Goal: Register for event/course

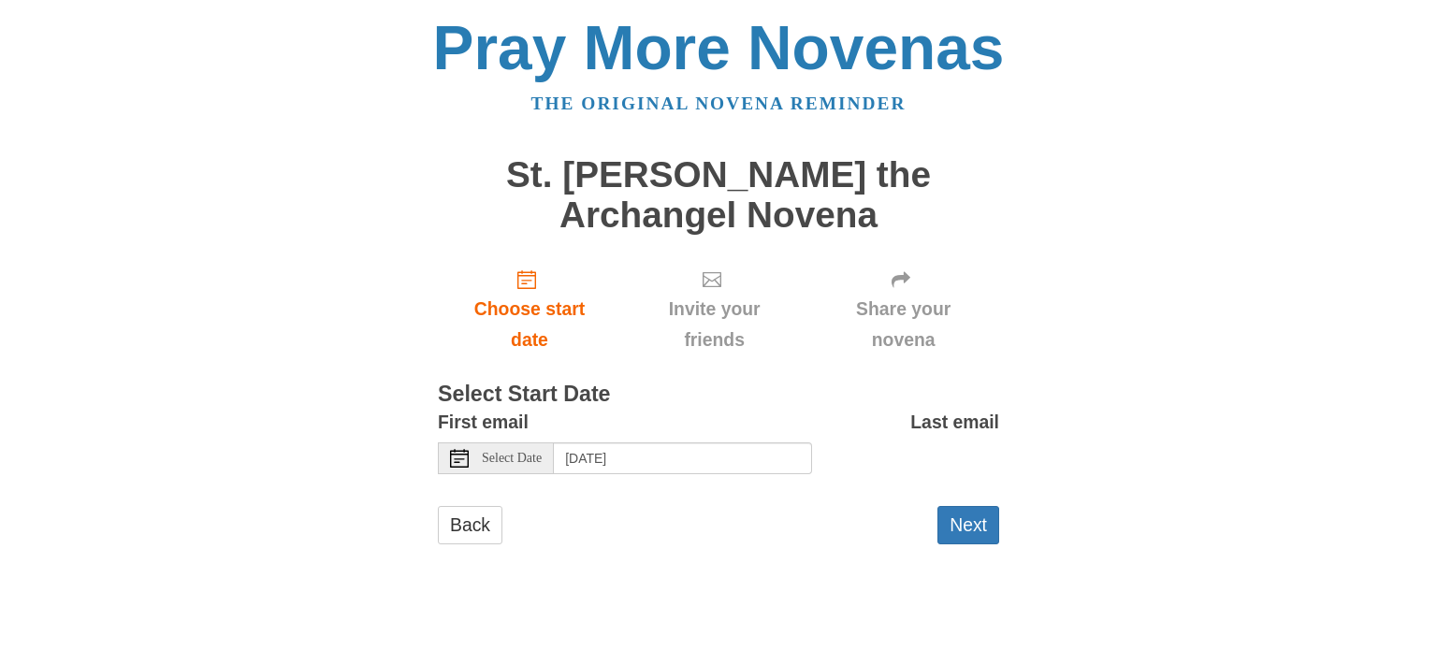
click at [454, 458] on use at bounding box center [459, 458] width 19 height 19
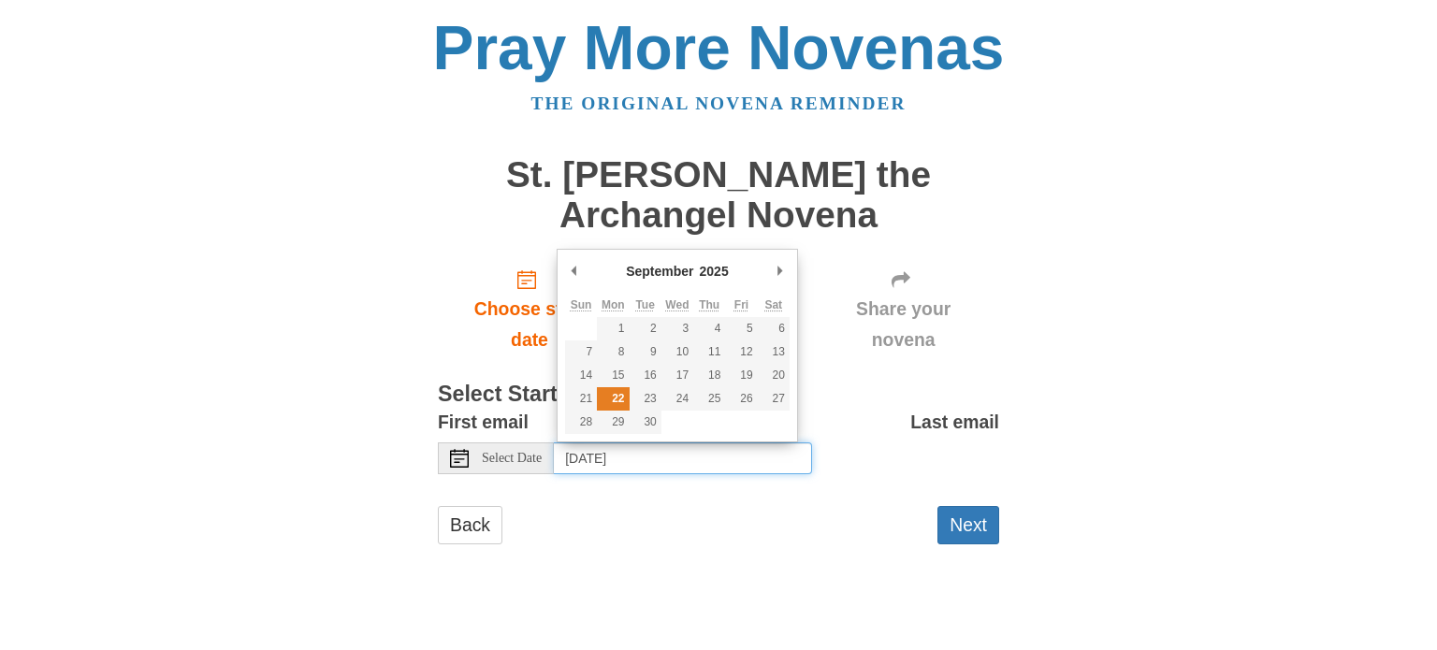
type input "Monday, September 22nd"
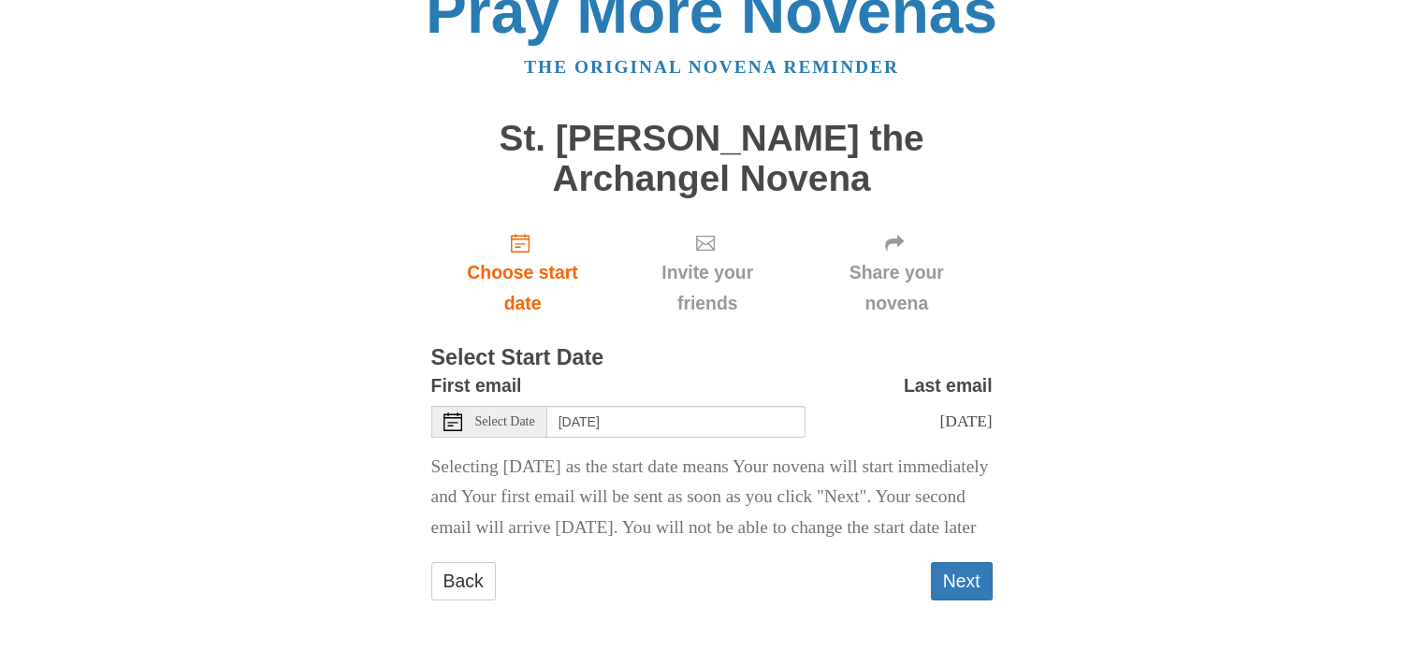
scroll to position [88, 0]
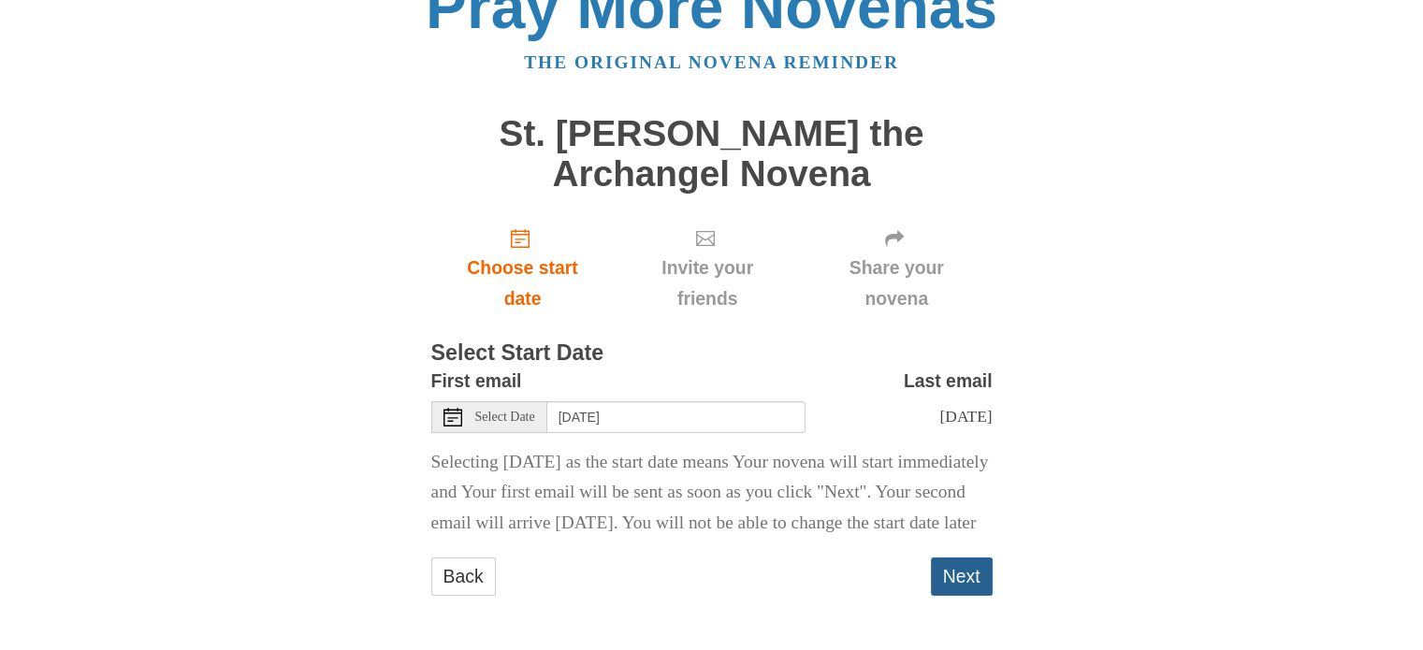
click at [966, 578] on button "Next" at bounding box center [962, 577] width 62 height 38
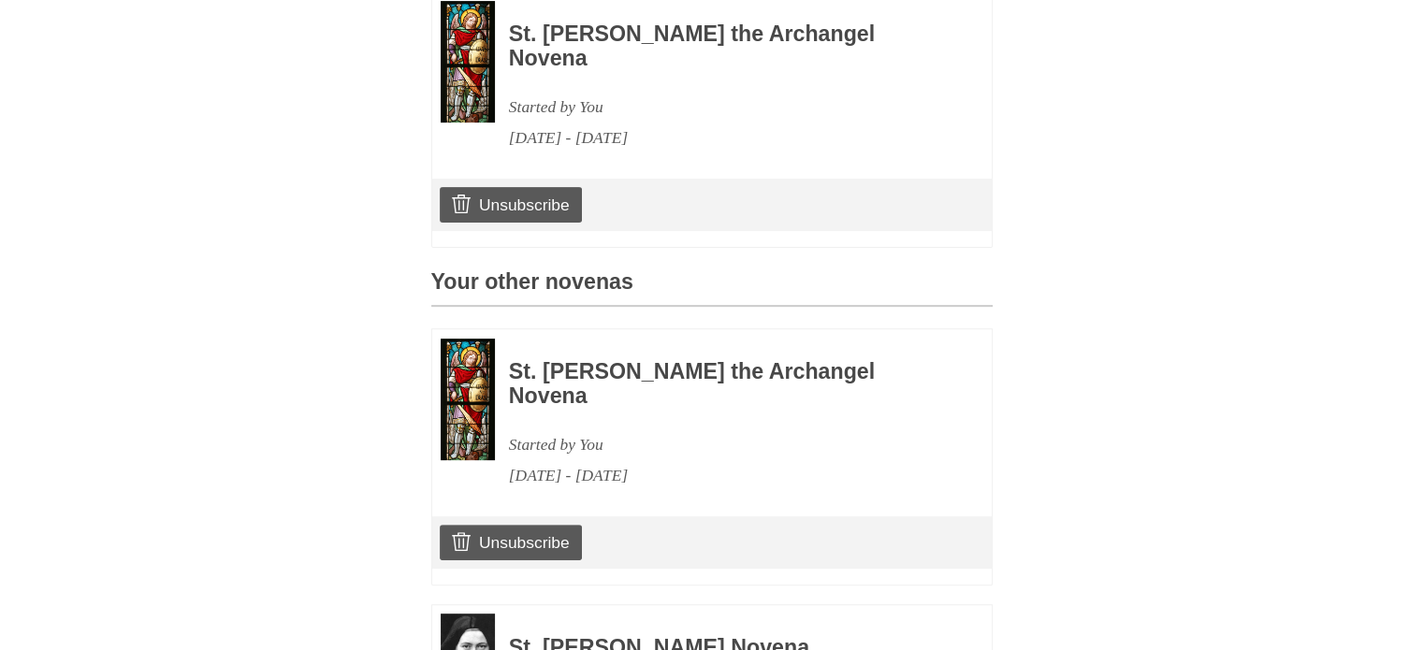
scroll to position [667, 0]
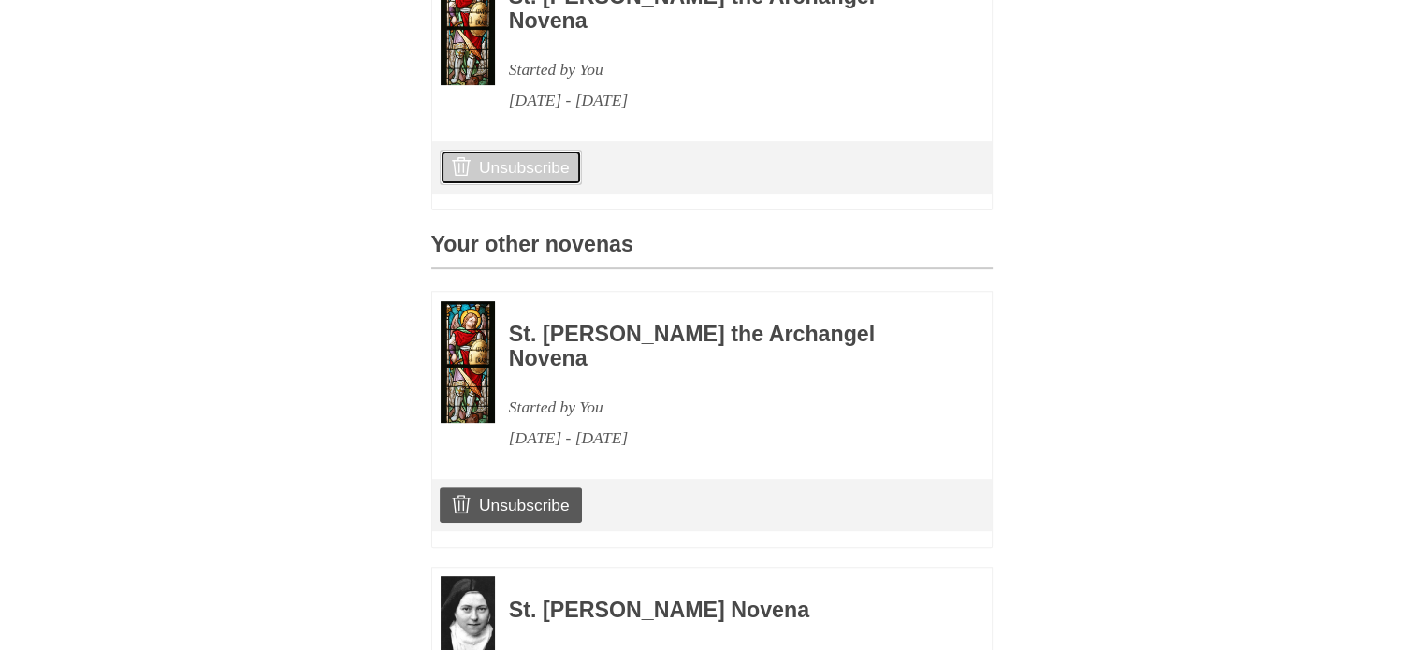
click at [506, 164] on link "Unsubscribe" at bounding box center [510, 168] width 141 height 36
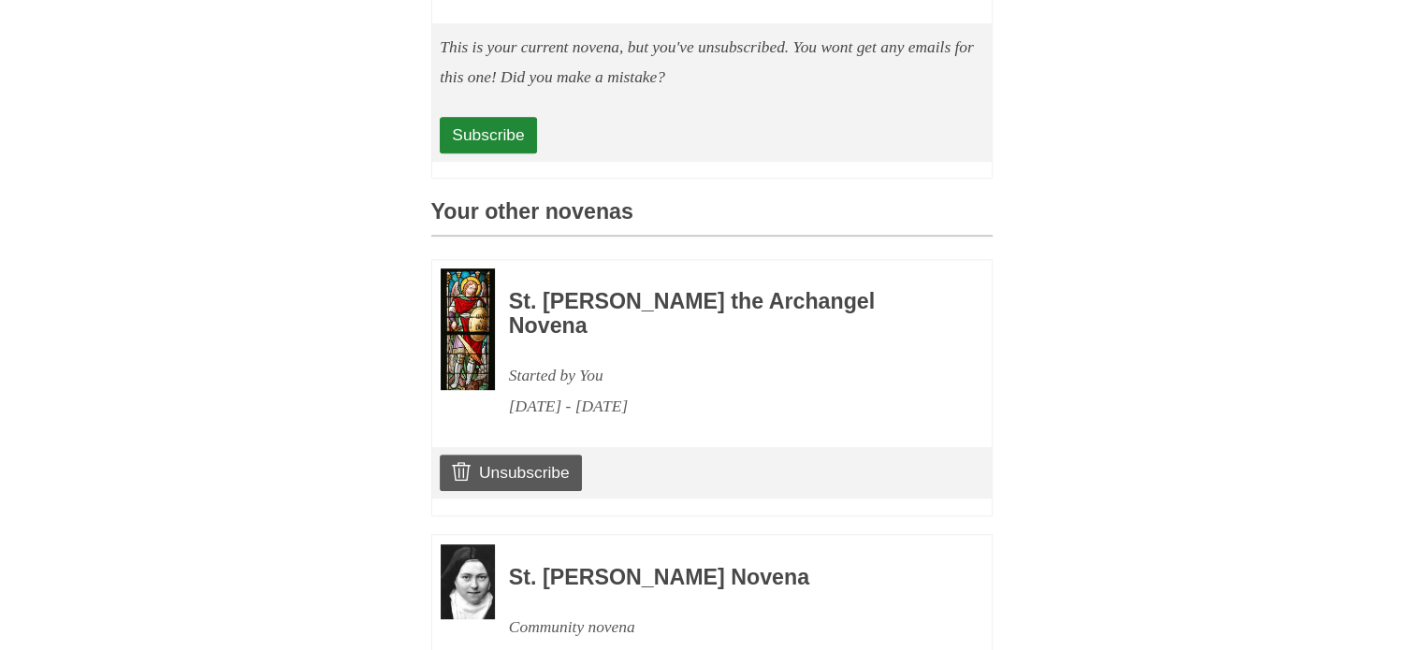
scroll to position [892, 0]
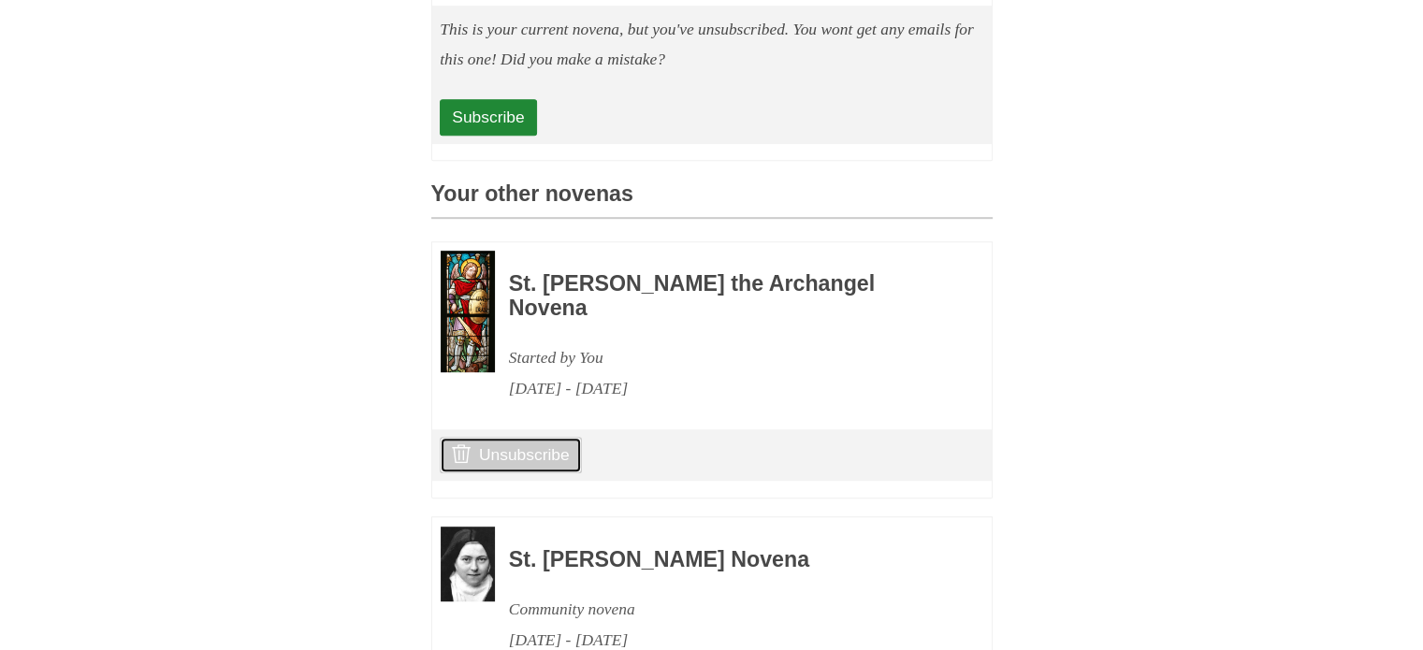
click at [524, 437] on link "Unsubscribe" at bounding box center [510, 455] width 141 height 36
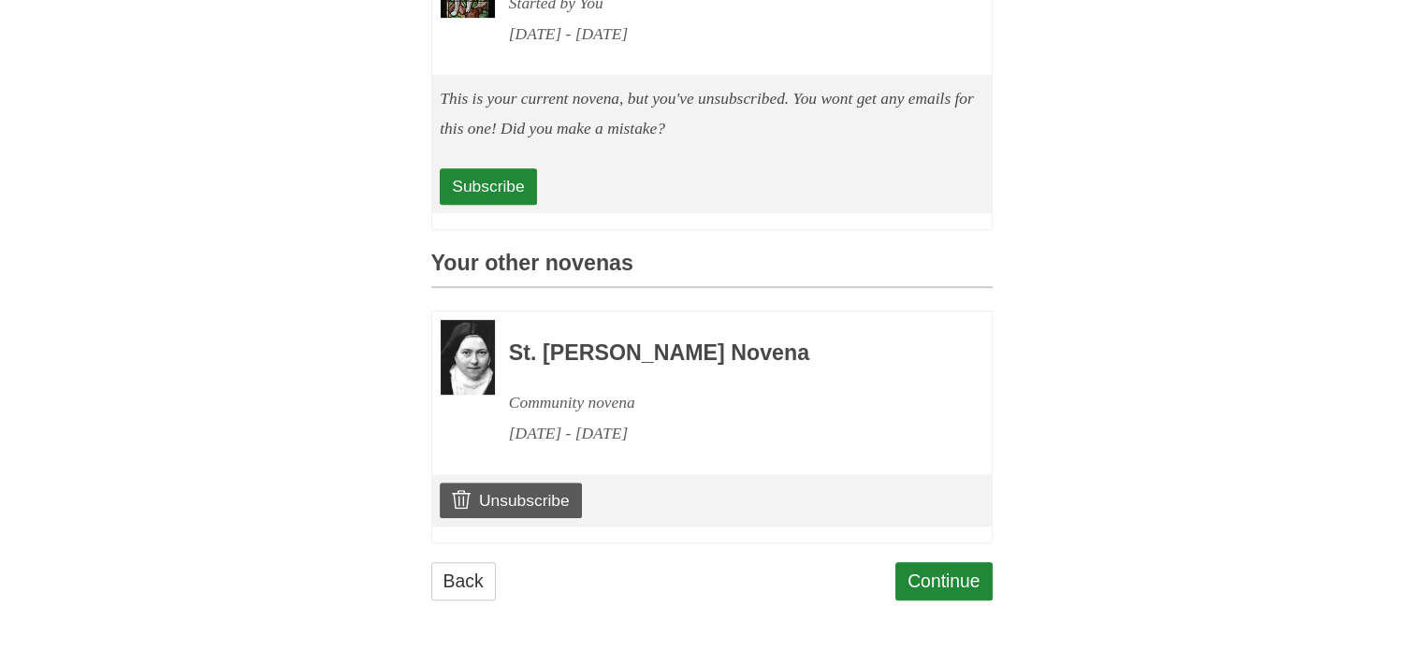
scroll to position [830, 0]
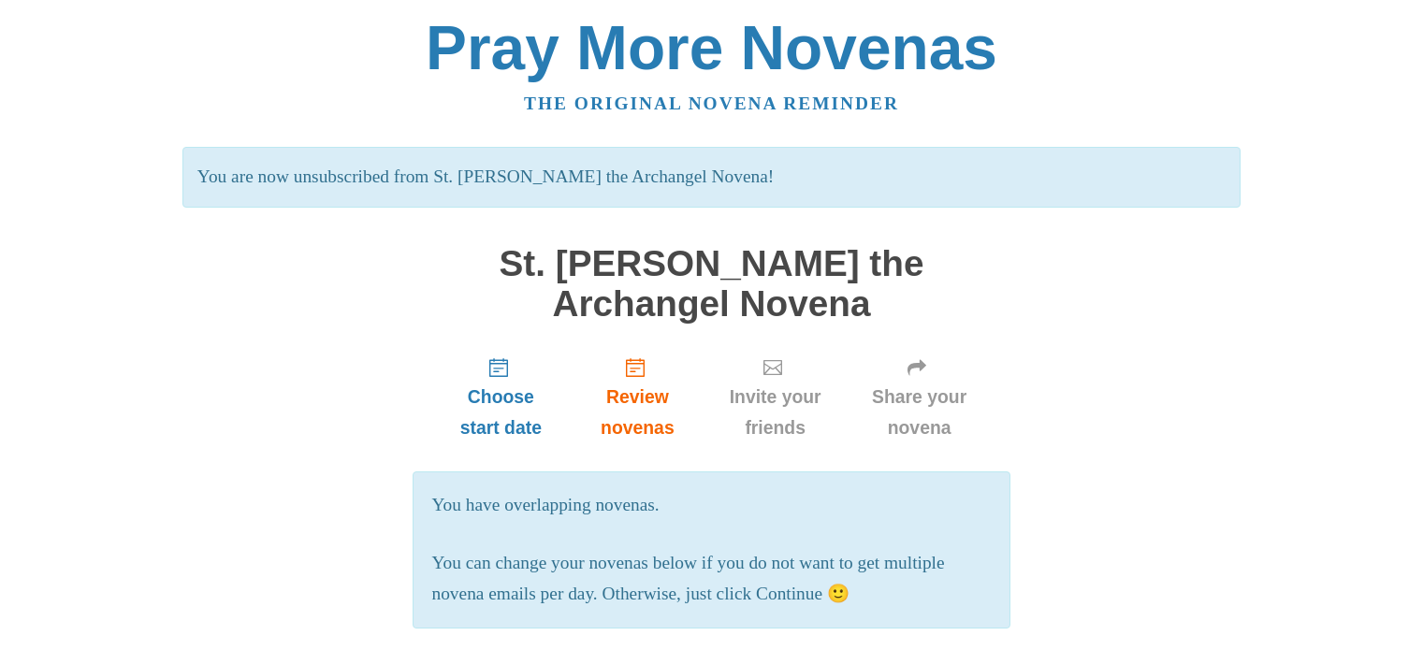
scroll to position [830, 0]
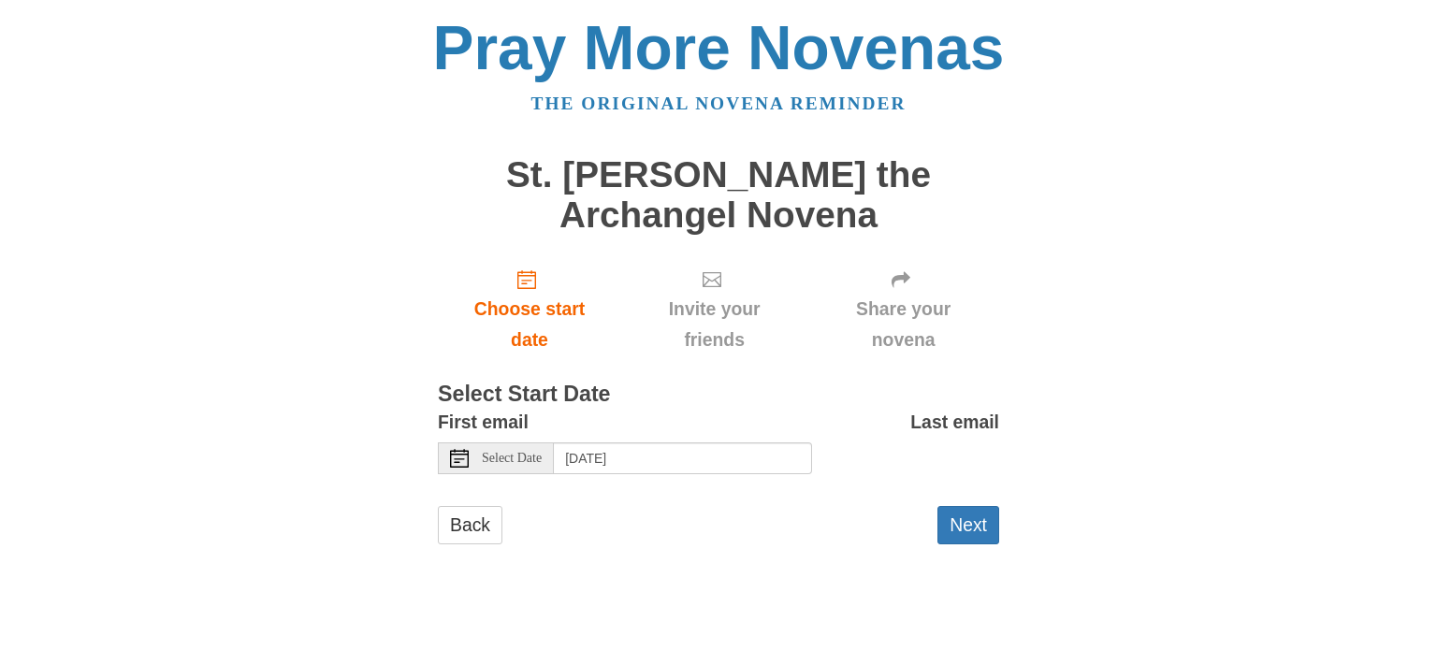
click at [503, 459] on span "Select Date" at bounding box center [512, 458] width 60 height 13
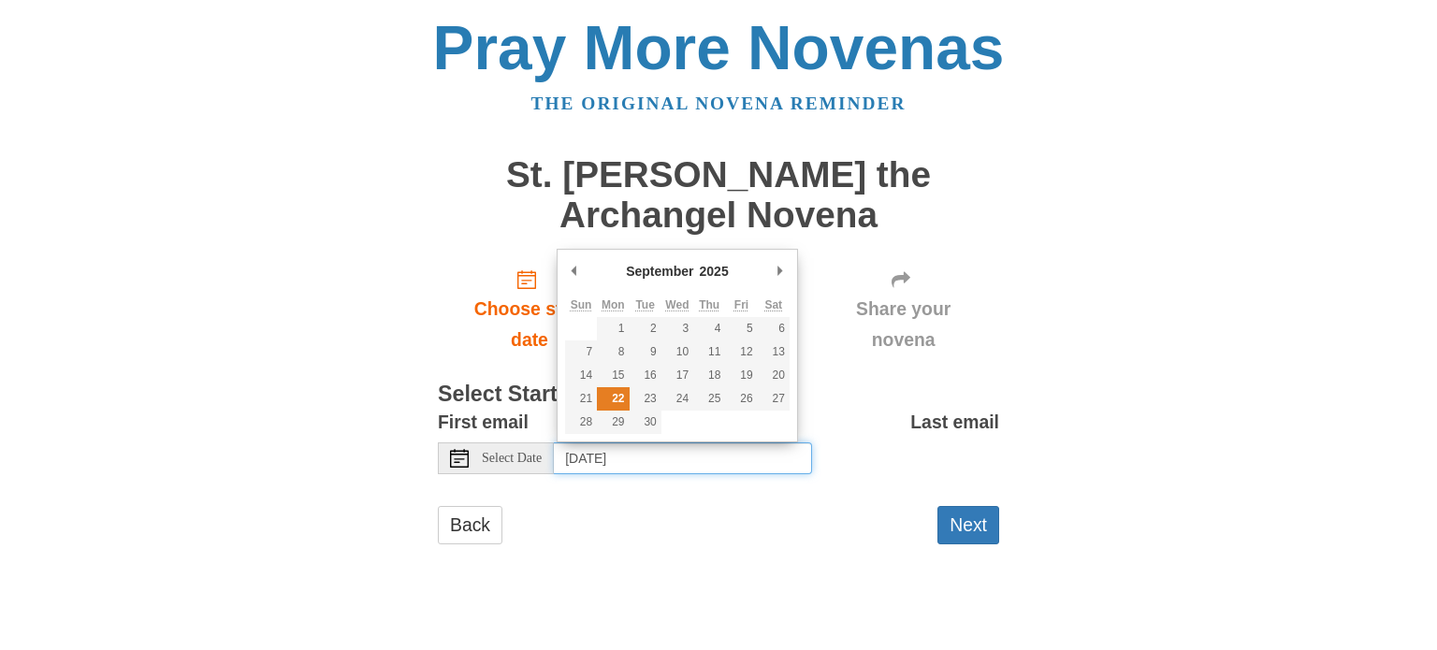
type input "[DATE]"
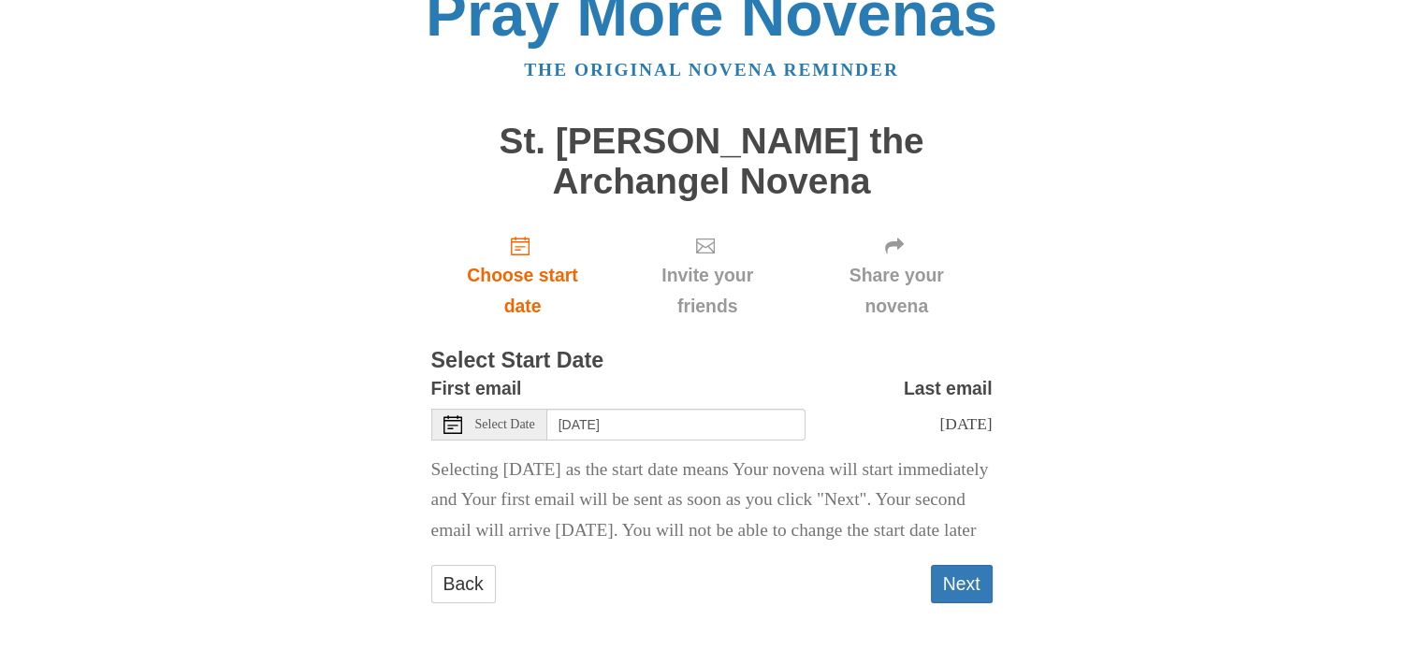
scroll to position [88, 0]
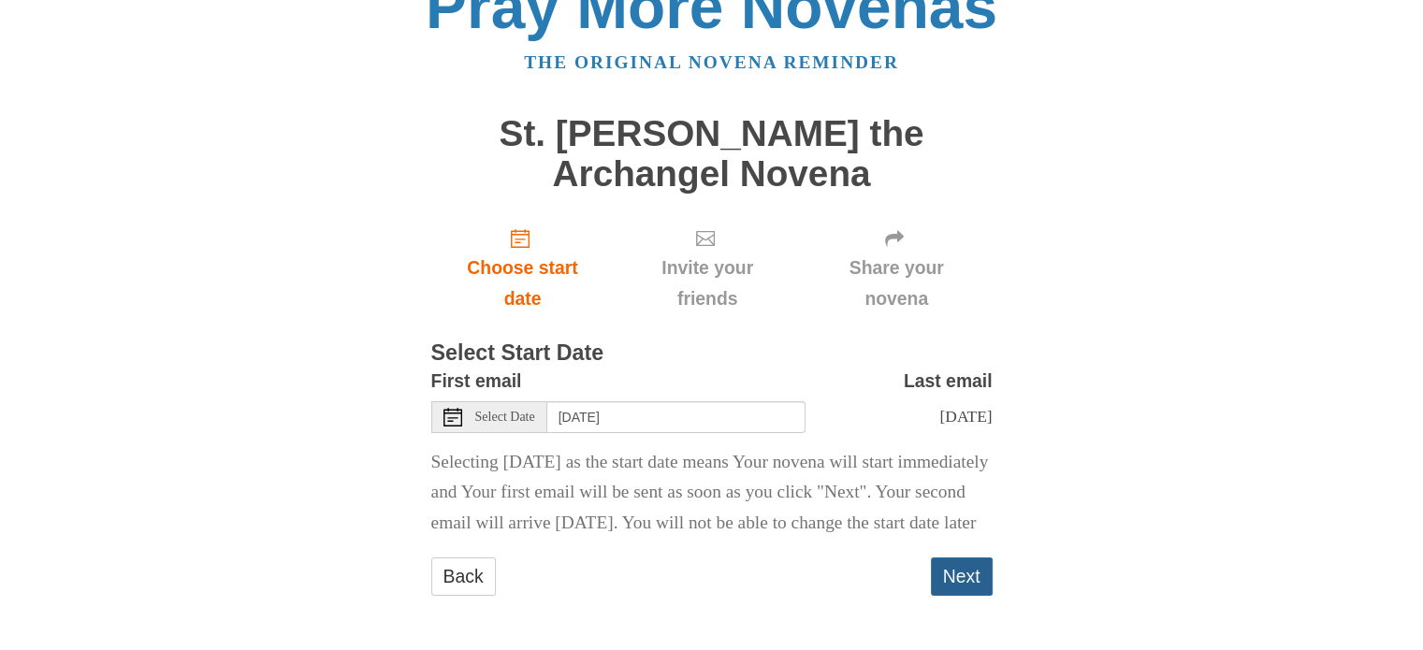
click at [964, 572] on button "Next" at bounding box center [962, 577] width 62 height 38
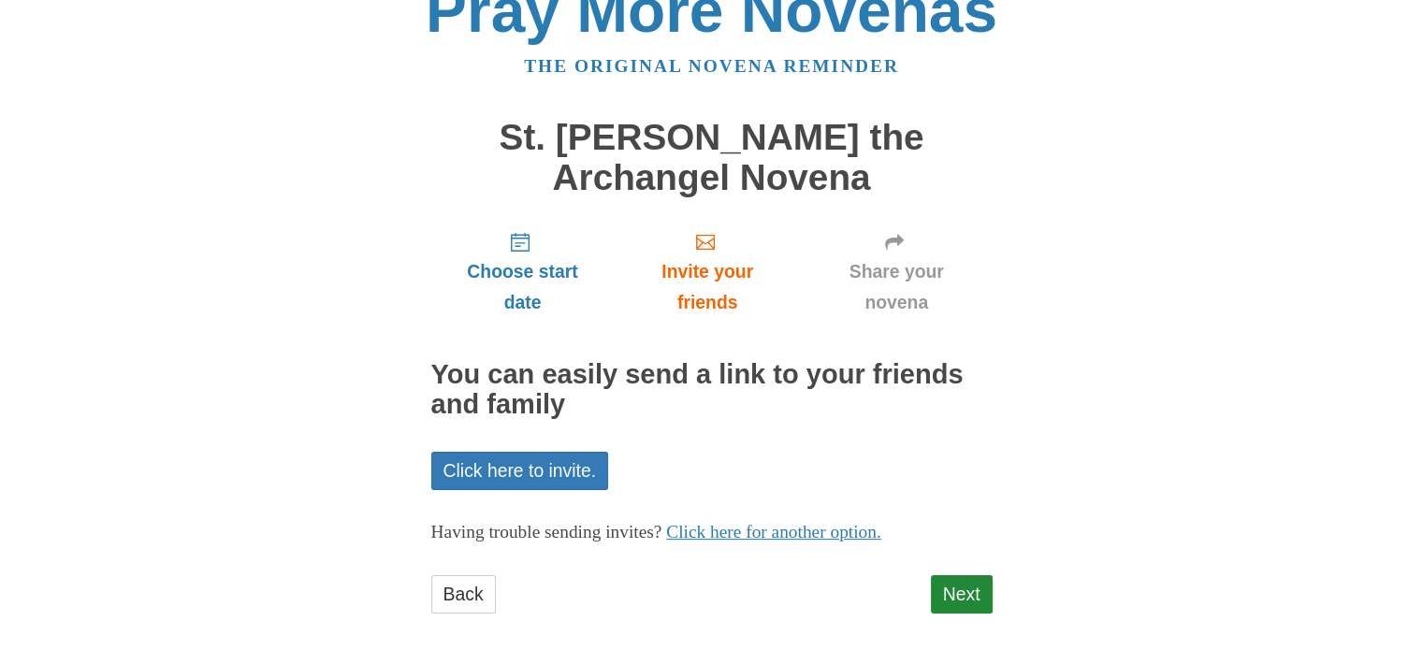
scroll to position [54, 0]
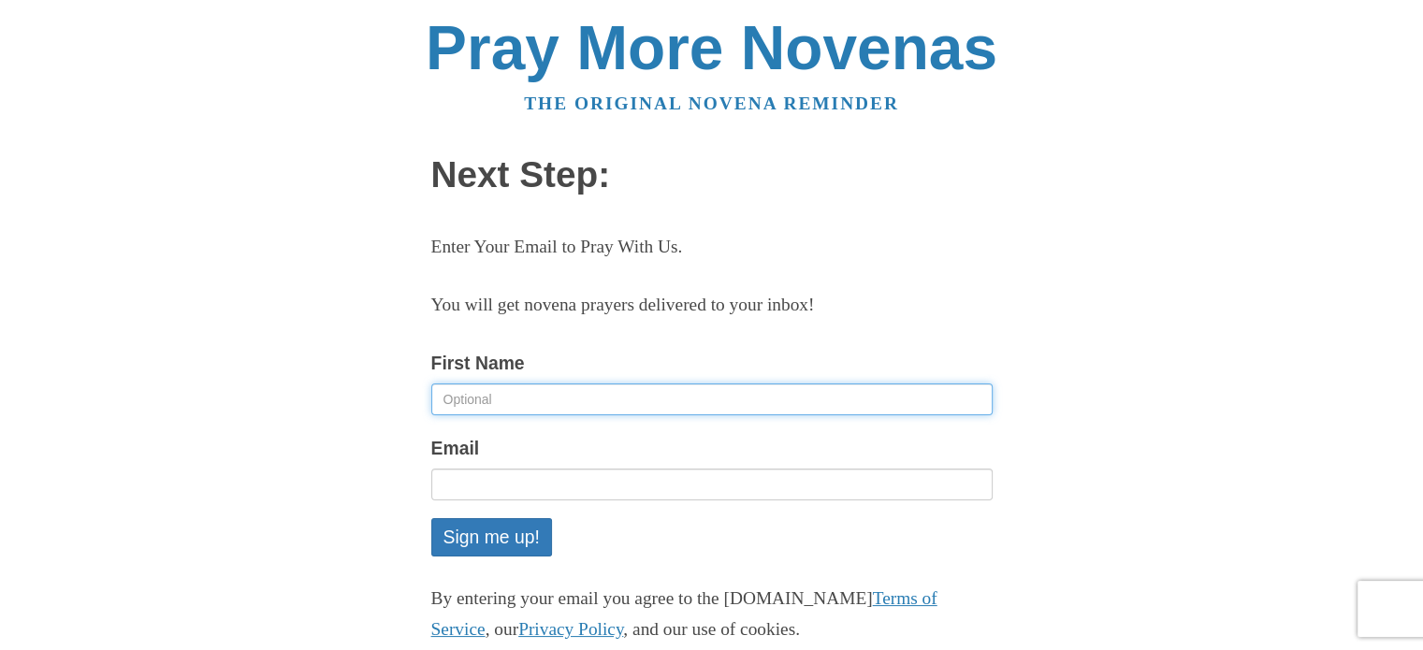
click at [444, 396] on input "First Name" at bounding box center [711, 400] width 561 height 32
type input "[PERSON_NAME]"
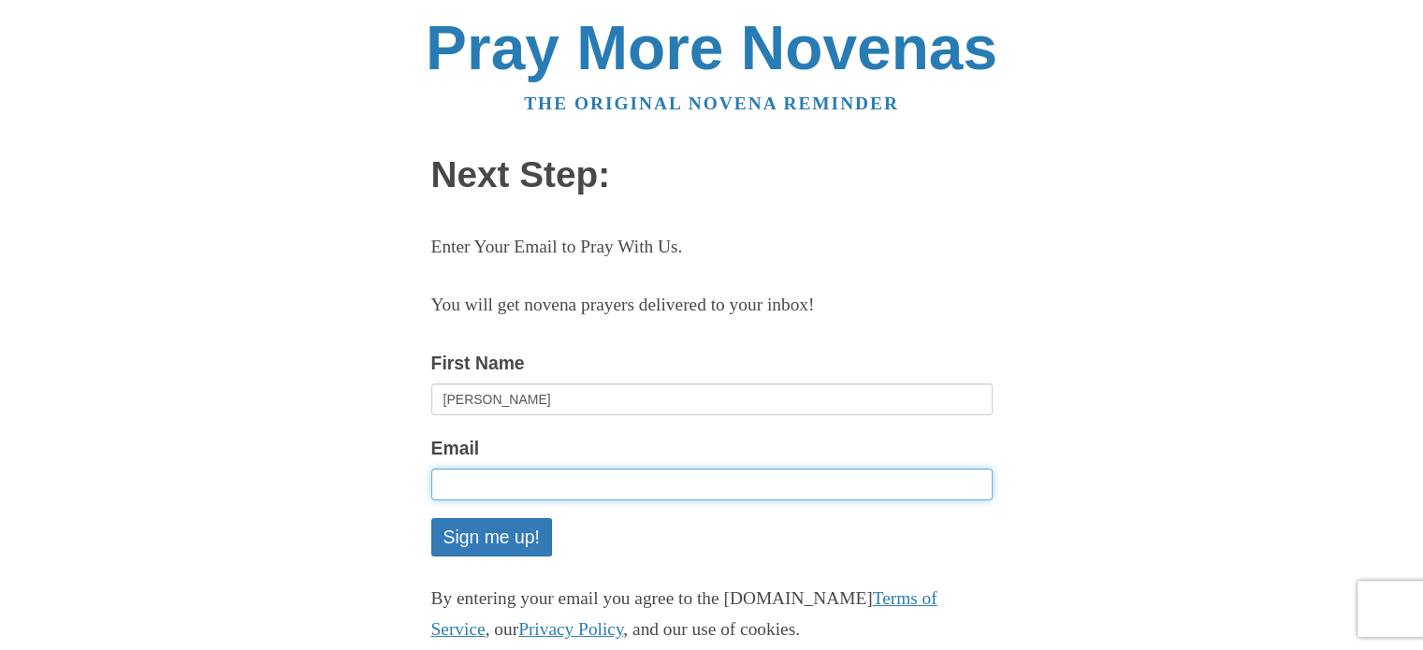
type input "[EMAIL_ADDRESS][DOMAIN_NAME]"
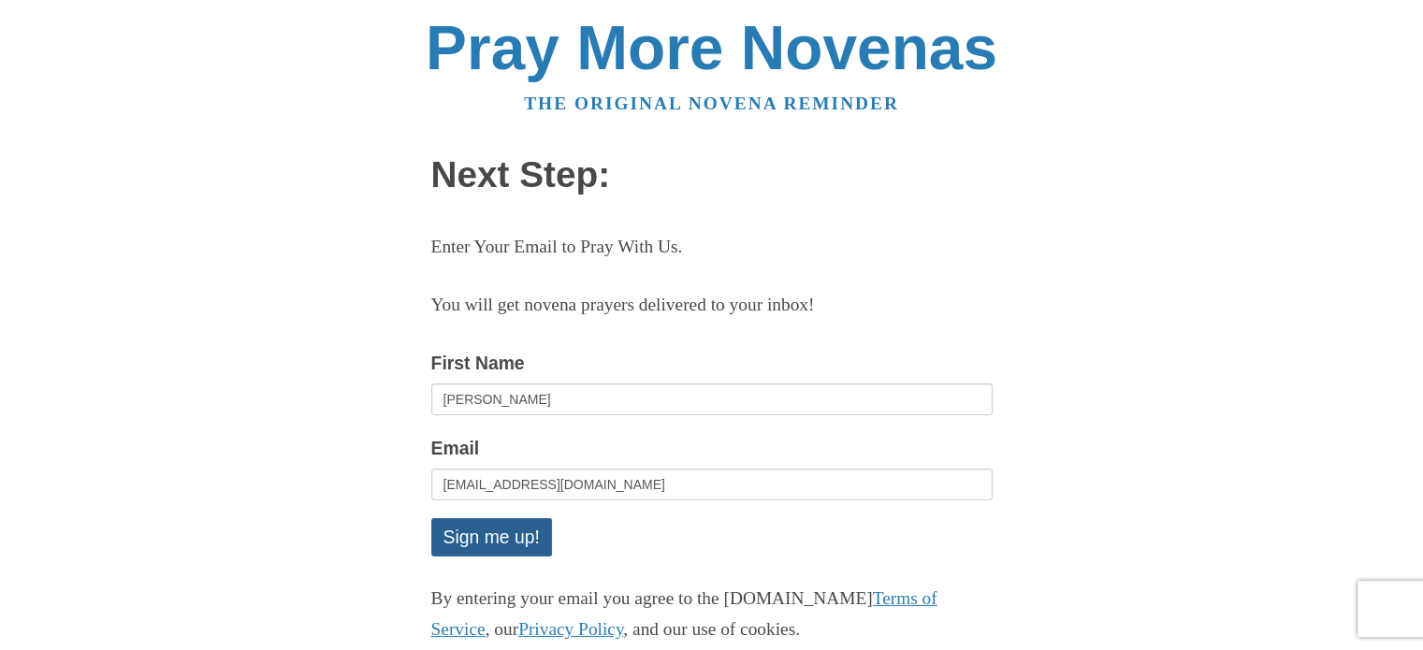
click at [518, 541] on button "Sign me up!" at bounding box center [491, 537] width 121 height 38
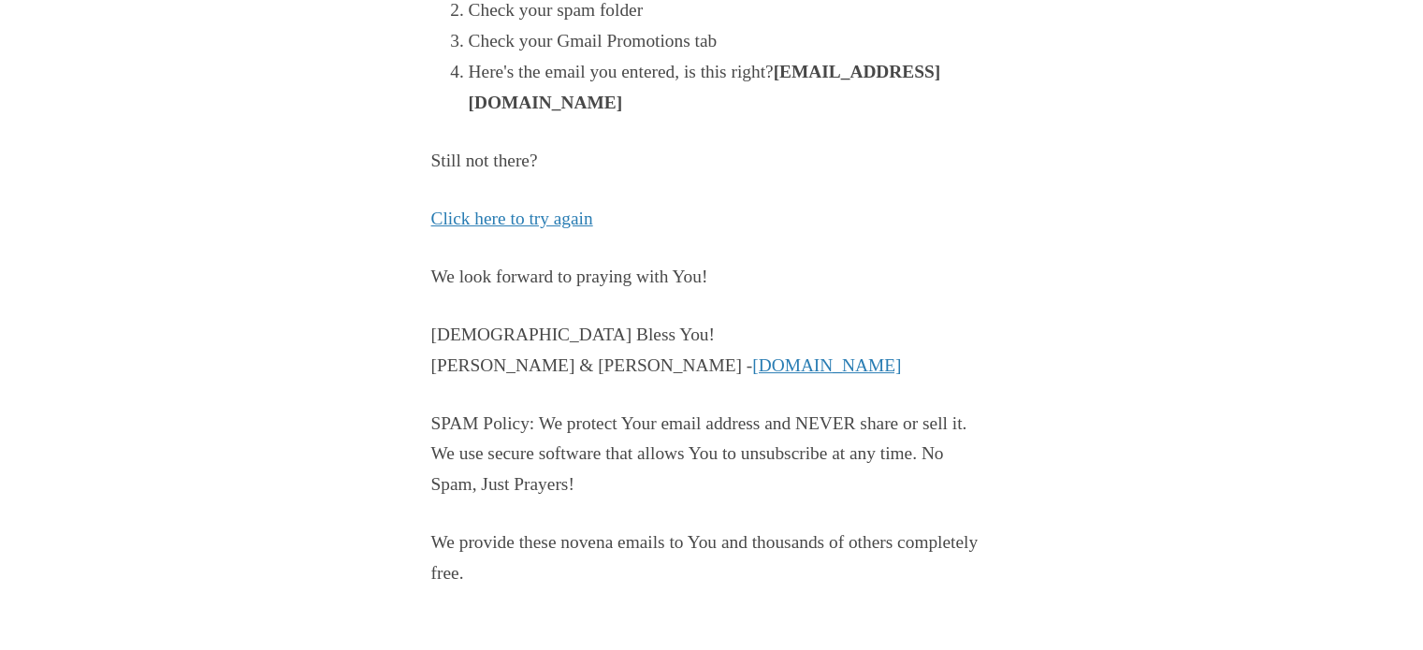
scroll to position [489, 0]
